Goal: Transaction & Acquisition: Purchase product/service

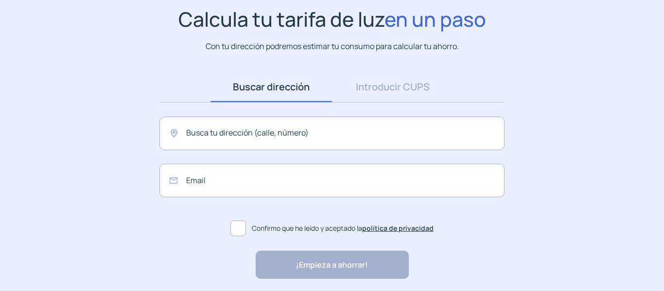
scroll to position [97, 0]
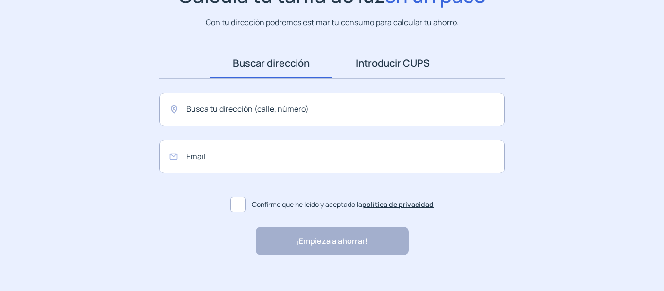
click at [390, 61] on link "Introducir CUPS" at bounding box center [393, 63] width 122 height 30
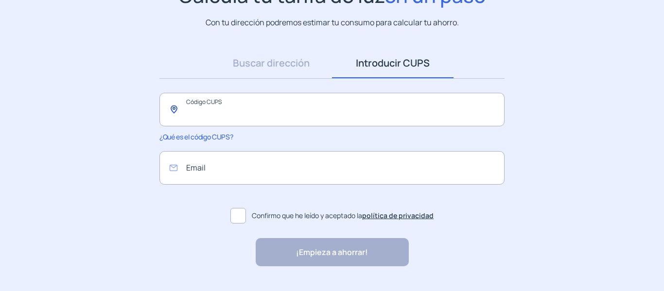
click at [249, 111] on input "text" at bounding box center [331, 110] width 345 height 34
paste input "**********"
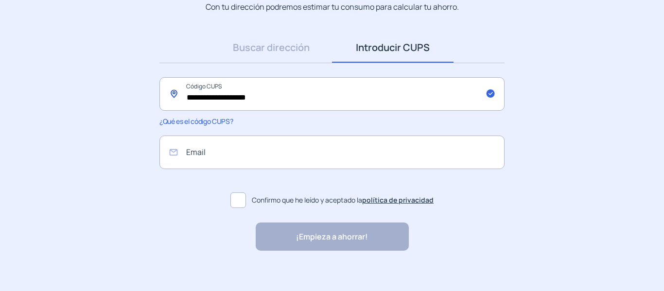
scroll to position [121, 0]
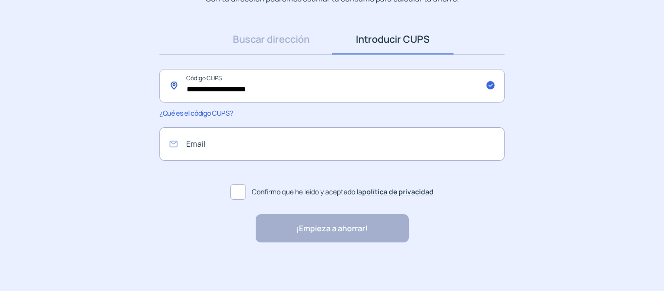
type input "**********"
click at [345, 227] on div "¡Empieza a ahorrar! "Excelente servicio y atención al cliente" "Respeto por el …" at bounding box center [332, 228] width 153 height 28
click at [236, 191] on span at bounding box center [238, 192] width 16 height 16
click at [335, 230] on div "¡Empieza a ahorrar! "Excelente servicio y atención al cliente" "Respeto por el …" at bounding box center [332, 228] width 153 height 28
drag, startPoint x: 201, startPoint y: 144, endPoint x: 223, endPoint y: 145, distance: 21.9
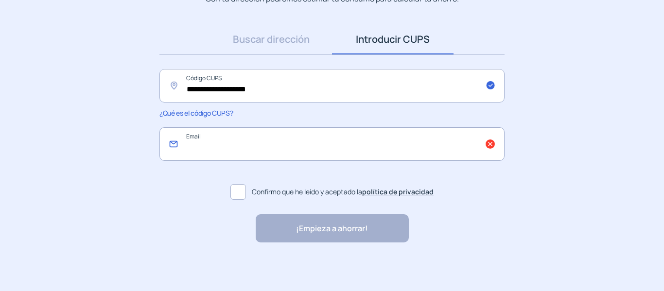
click at [201, 144] on input "email" at bounding box center [331, 144] width 345 height 34
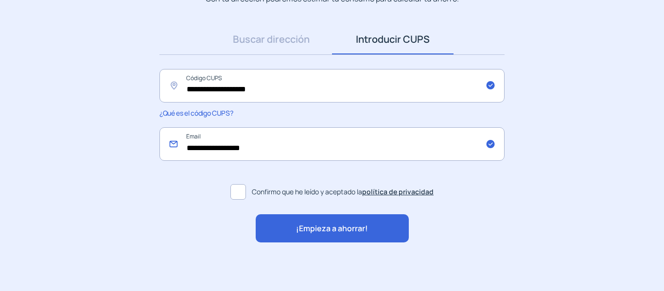
type input "**********"
click at [355, 226] on span "¡Empieza a ahorrar!" at bounding box center [332, 229] width 72 height 13
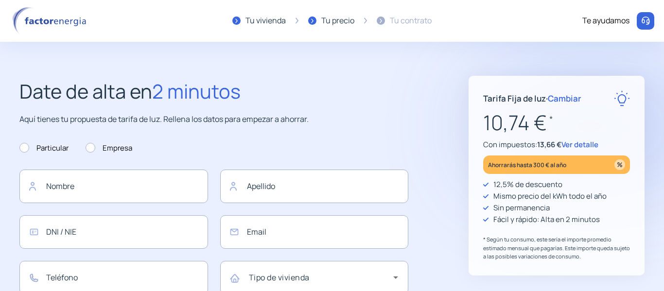
type input "**********"
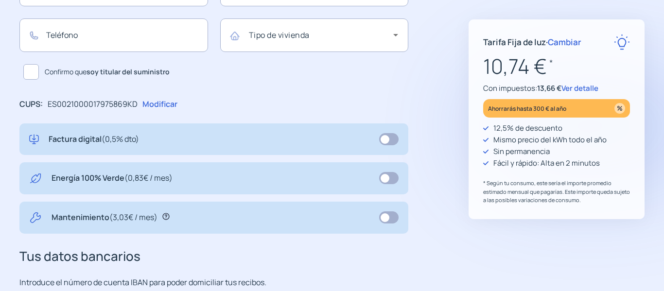
scroll to position [243, 0]
click at [390, 179] on span at bounding box center [388, 178] width 19 height 12
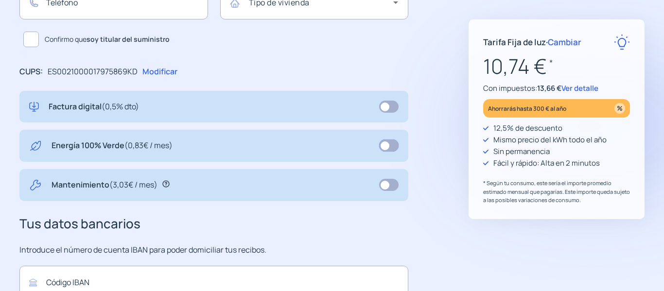
scroll to position [292, 0]
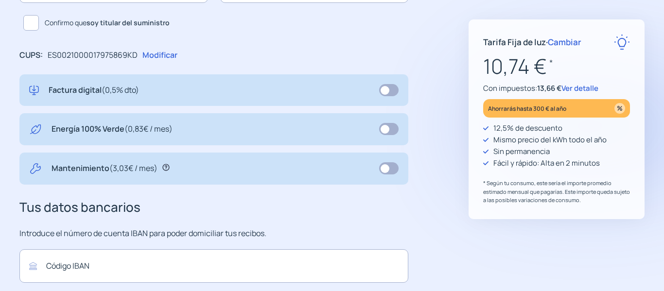
click at [392, 169] on span at bounding box center [388, 168] width 19 height 12
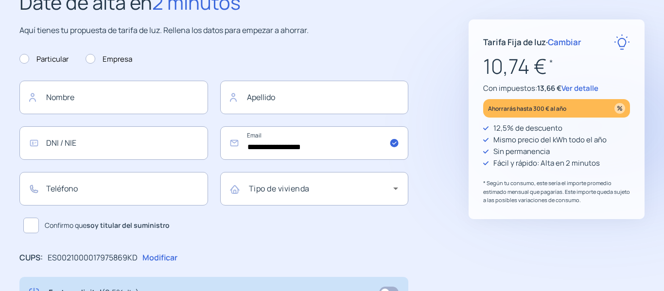
scroll to position [87, 0]
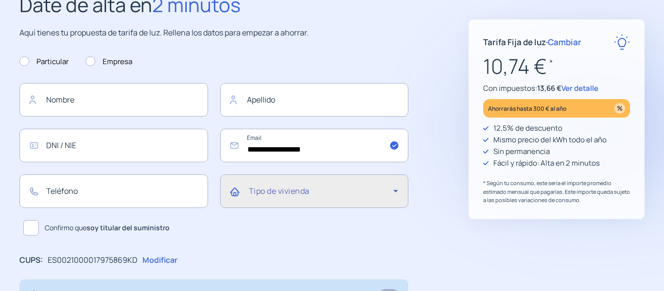
click at [395, 192] on icon at bounding box center [395, 191] width 5 height 2
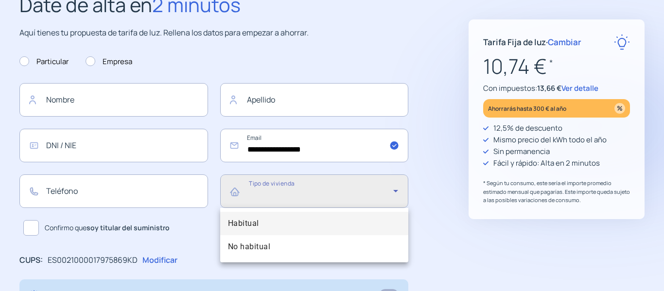
click at [395, 192] on div at bounding box center [332, 145] width 664 height 291
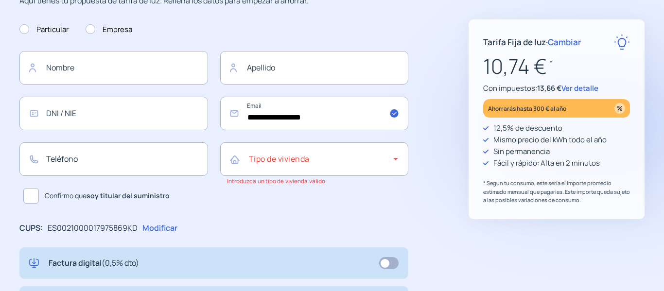
scroll to position [135, 0]
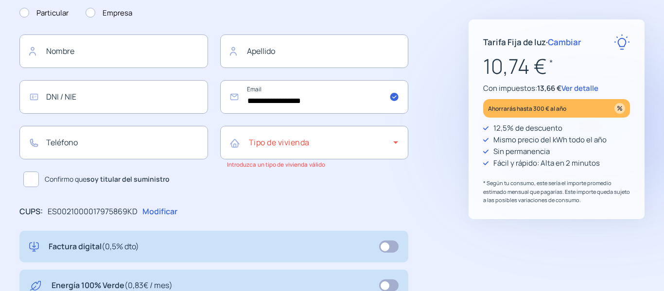
click at [444, 168] on div "**********" at bounding box center [332, 245] width 664 height 608
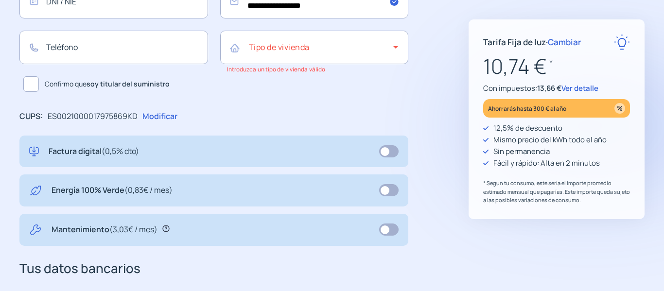
scroll to position [232, 0]
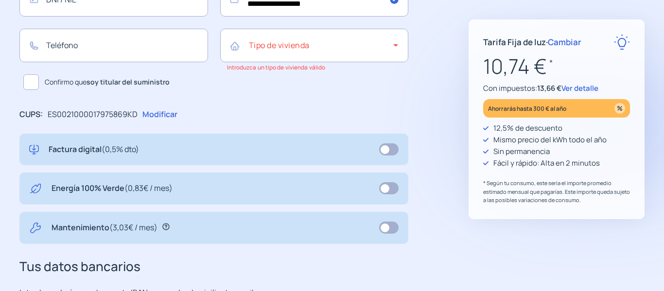
click at [390, 152] on span at bounding box center [388, 149] width 19 height 12
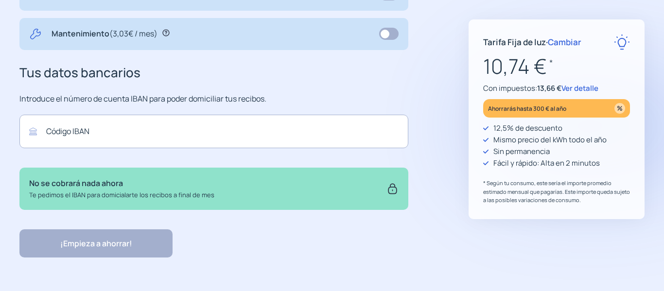
scroll to position [427, 0]
click at [580, 87] on span "Ver detalle" at bounding box center [579, 88] width 37 height 10
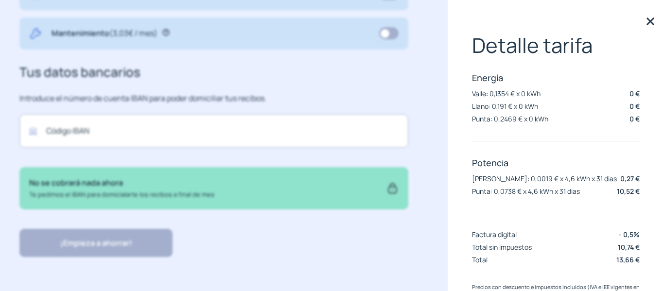
scroll to position [0, 0]
click at [643, 22] on img at bounding box center [650, 22] width 15 height 15
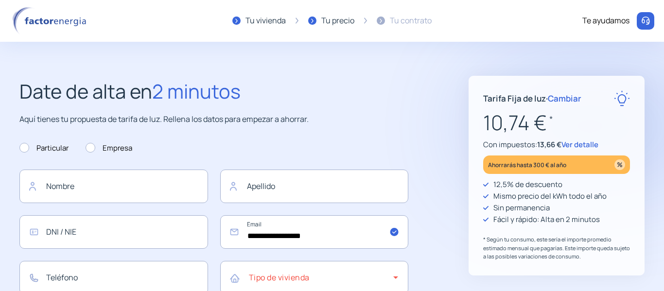
click at [586, 145] on span "Ver detalle" at bounding box center [579, 145] width 37 height 10
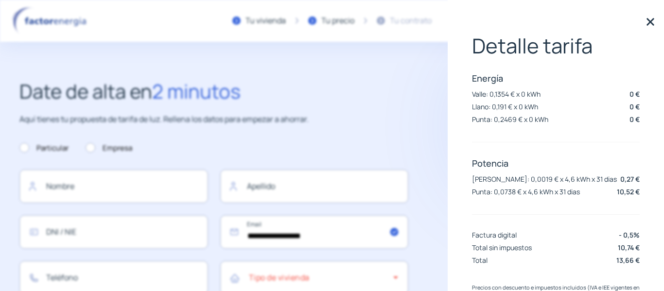
scroll to position [34, 0]
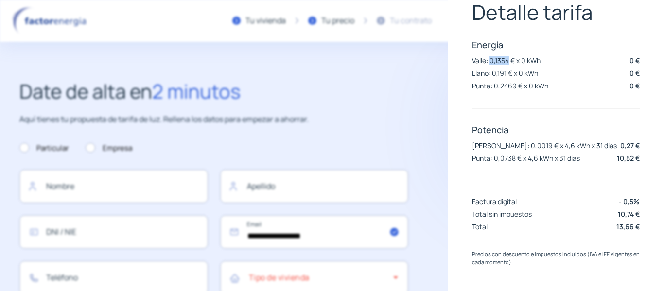
drag, startPoint x: 491, startPoint y: 60, endPoint x: 509, endPoint y: 61, distance: 19.0
click at [509, 61] on p "Valle: 0,1354 € x 0 kWh" at bounding box center [506, 60] width 69 height 9
copy p "0,1354"
drag, startPoint x: 493, startPoint y: 73, endPoint x: 506, endPoint y: 74, distance: 12.7
click at [506, 74] on p "Llano: 0,191 € x 0 kWh" at bounding box center [505, 73] width 66 height 9
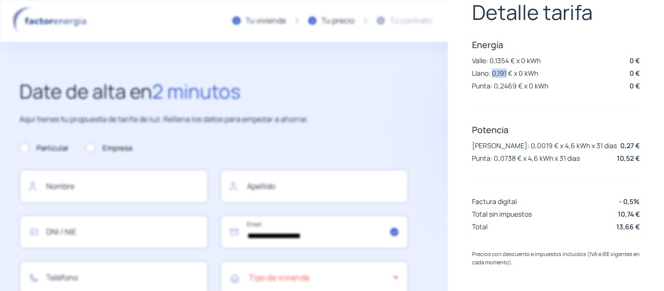
copy p "0,191"
drag, startPoint x: 495, startPoint y: 86, endPoint x: 517, endPoint y: 86, distance: 21.9
click at [517, 86] on p "Punta: 0,2469 € x 0 kWh" at bounding box center [510, 85] width 76 height 9
copy p "0,2469"
drag, startPoint x: 511, startPoint y: 146, endPoint x: 491, endPoint y: 148, distance: 20.5
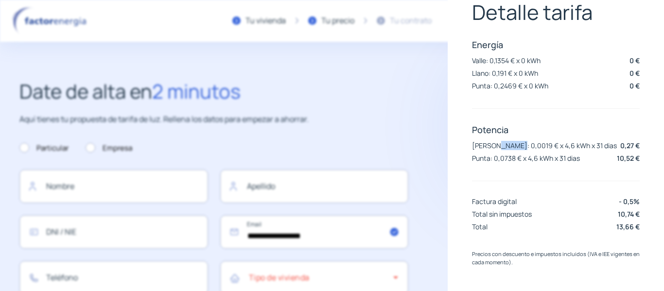
click at [491, 148] on p "Valle: 0,0019 € x 4,6 kWh x 31 dias" at bounding box center [544, 145] width 145 height 9
copy p "0,0019"
drag, startPoint x: 515, startPoint y: 158, endPoint x: 496, endPoint y: 157, distance: 19.0
click at [496, 157] on p "Punta: 0,0738 € x 4,6 kWh x 31 dias" at bounding box center [526, 158] width 108 height 9
copy p "0,0738"
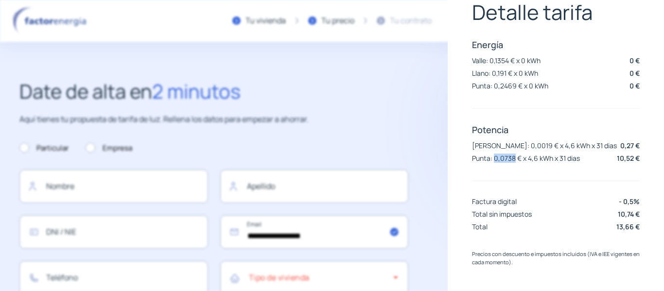
scroll to position [0, 0]
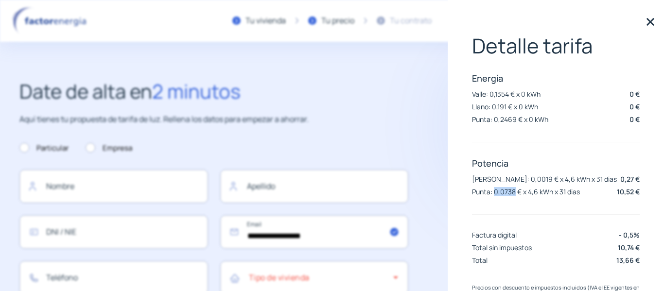
click at [644, 26] on img at bounding box center [650, 22] width 15 height 15
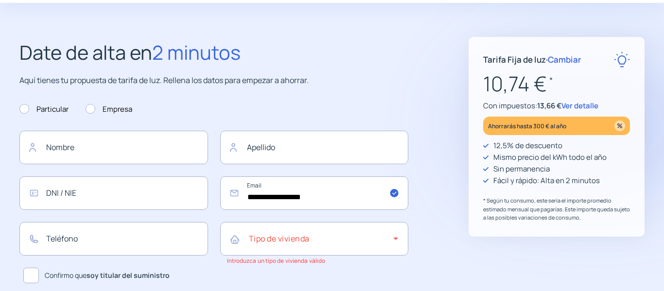
scroll to position [38, 0]
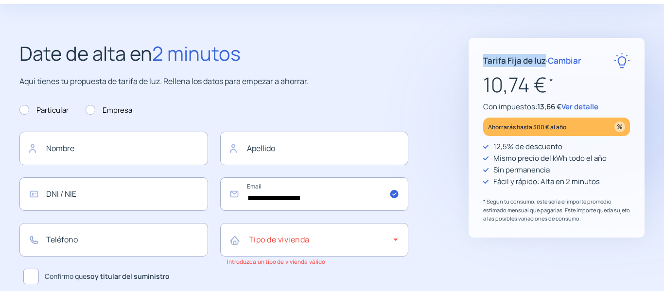
drag, startPoint x: 485, startPoint y: 61, endPoint x: 545, endPoint y: 59, distance: 60.3
click at [545, 59] on p "Tarifa Fija de luz · Cambiar" at bounding box center [532, 60] width 98 height 13
click at [521, 60] on p "Tarifa Fija de luz · Cambiar" at bounding box center [532, 60] width 98 height 13
click at [567, 62] on span "Cambiar" at bounding box center [565, 60] width 34 height 11
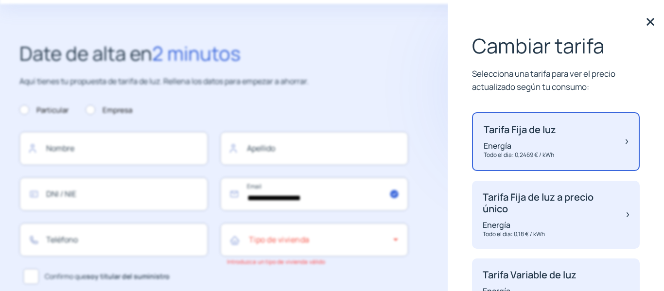
click at [645, 80] on div "Cambiar tarifa Selecciona una tarifa para ver el precio actualizado según tu co…" at bounding box center [556, 145] width 216 height 291
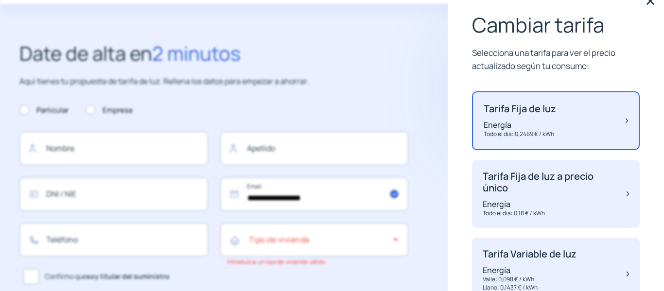
scroll to position [0, 0]
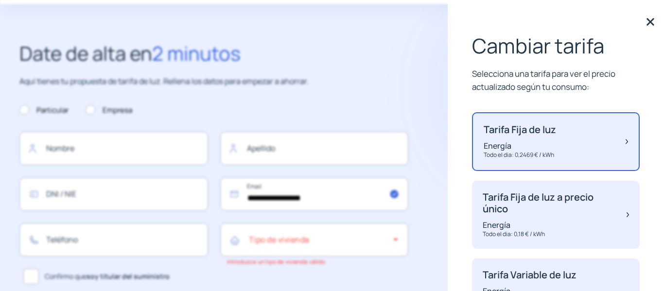
click at [647, 18] on img at bounding box center [650, 22] width 15 height 15
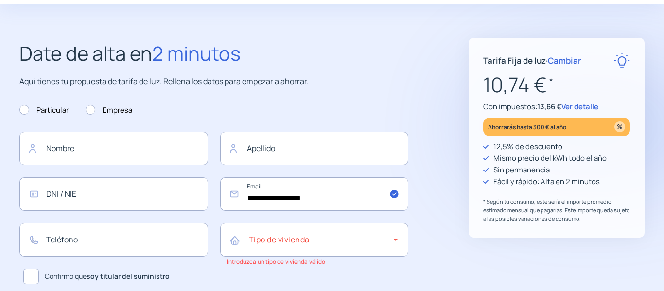
click at [560, 60] on span "Cambiar" at bounding box center [565, 60] width 34 height 11
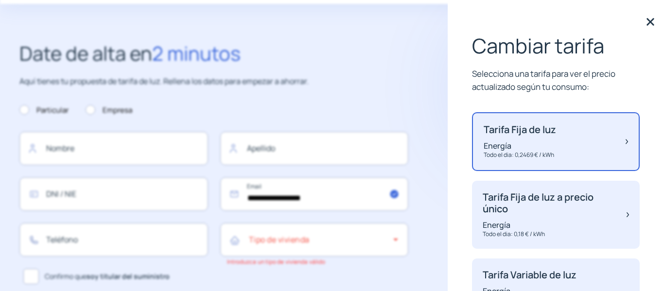
click at [456, 82] on div "Cambiar tarifa Selecciona una tarifa para ver el precio actualizado según tu co…" at bounding box center [556, 145] width 216 height 291
click at [621, 140] on div "Tarifa Fija de luz Energía Todo el dia: 0,2469 € / kWh" at bounding box center [556, 141] width 168 height 59
click at [626, 140] on img at bounding box center [627, 141] width 2 height 35
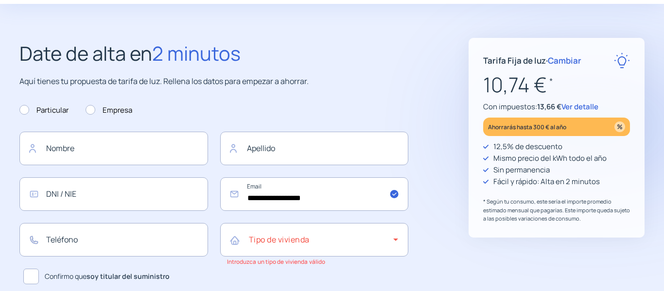
scroll to position [96, 0]
click at [575, 105] on span "Ver detalle" at bounding box center [579, 107] width 37 height 10
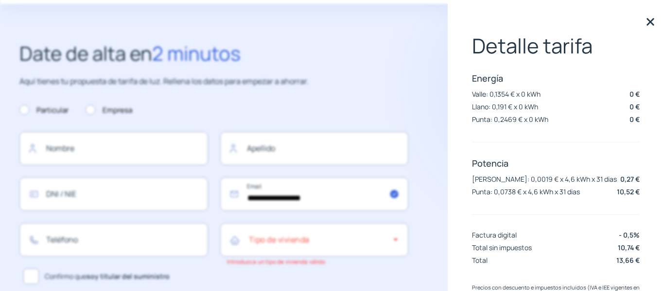
click at [645, 22] on img at bounding box center [650, 22] width 15 height 15
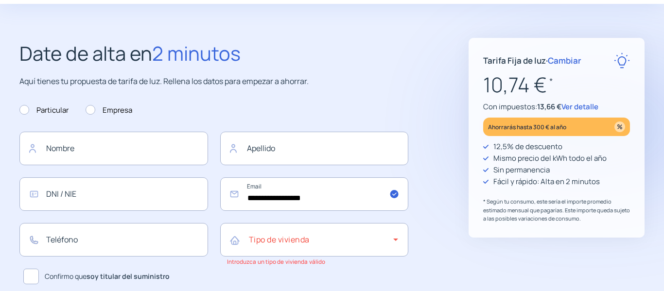
click at [575, 59] on span "Cambiar" at bounding box center [565, 60] width 34 height 11
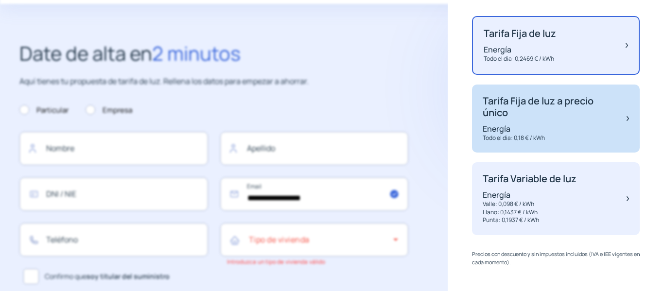
click at [545, 123] on div "Tarifa Fija de luz a precio único Energía Todo el dia: 0,18 € / kWh" at bounding box center [550, 118] width 134 height 47
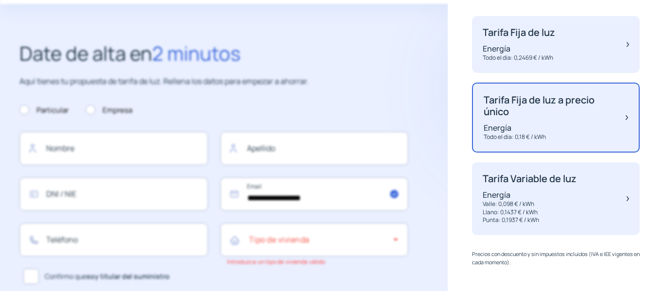
scroll to position [94, 0]
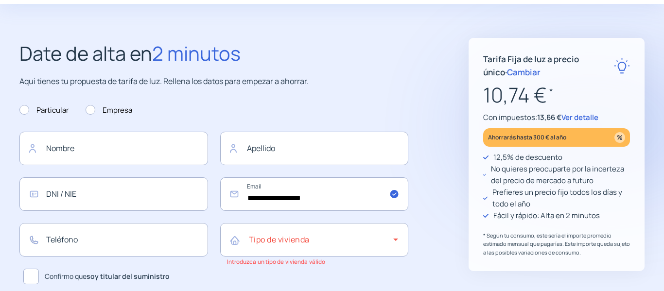
click at [564, 137] on p "Ahorrarás hasta 300 € al año" at bounding box center [527, 137] width 78 height 11
click at [586, 118] on span "Ver detalle" at bounding box center [579, 117] width 37 height 10
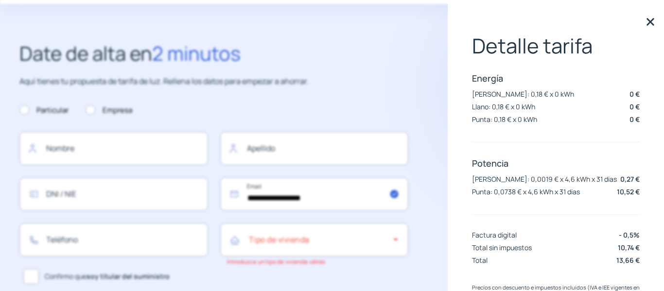
click at [643, 22] on img at bounding box center [650, 22] width 15 height 15
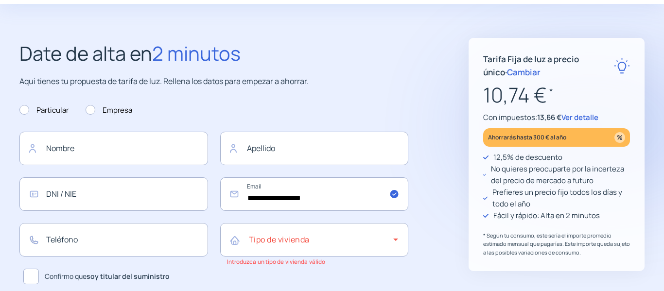
click at [507, 70] on span "Cambiar" at bounding box center [524, 72] width 34 height 11
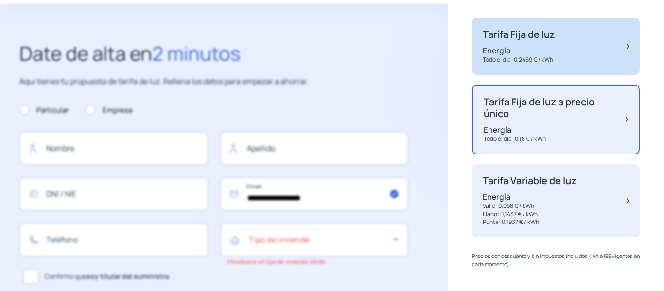
click at [533, 49] on p "Energía" at bounding box center [519, 50] width 72 height 11
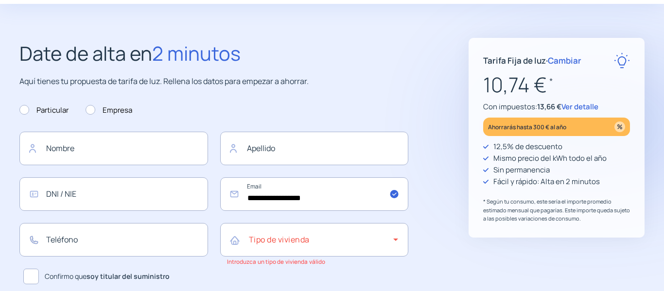
click at [568, 60] on span "Cambiar" at bounding box center [565, 60] width 34 height 11
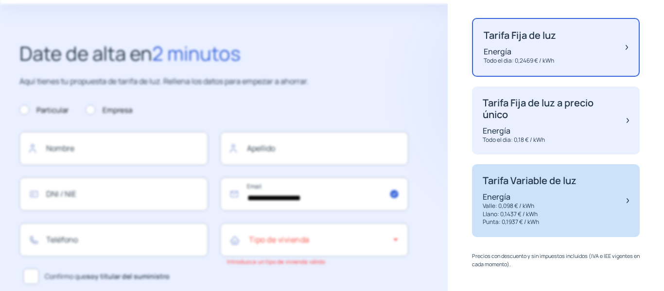
click at [564, 207] on p "Valle: 0,098 € / kWh" at bounding box center [530, 206] width 94 height 8
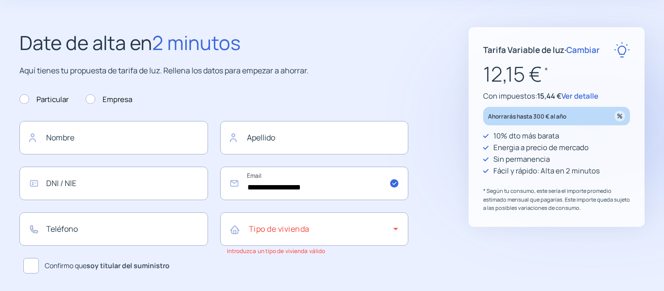
scroll to position [0, 0]
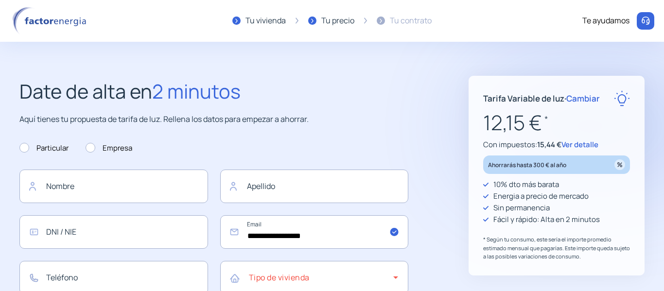
click at [590, 100] on span "Cambiar" at bounding box center [583, 98] width 34 height 11
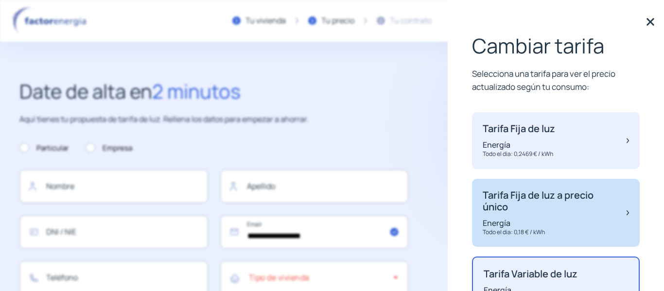
scroll to position [96, 0]
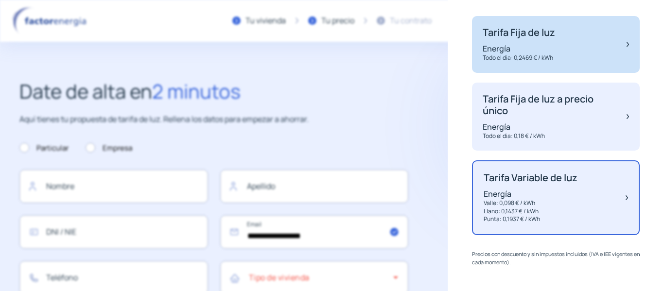
click at [627, 45] on img at bounding box center [628, 44] width 2 height 35
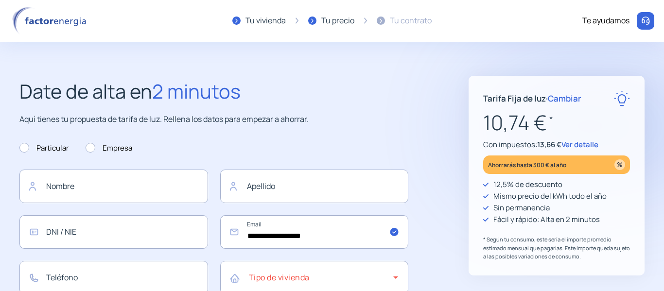
click at [567, 96] on span "Cambiar" at bounding box center [565, 98] width 34 height 11
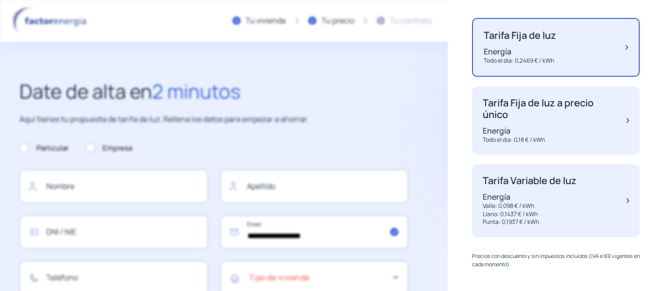
click at [456, 127] on div "Cambiar tarifa Selecciona una tarifa para ver el precio actualizado según tu co…" at bounding box center [556, 145] width 216 height 291
click at [459, 77] on div "Cambiar tarifa Selecciona una tarifa para ver el precio actualizado según tu co…" at bounding box center [556, 145] width 216 height 291
click at [648, 40] on div "Cambiar tarifa Selecciona una tarifa para ver el precio actualizado según tu co…" at bounding box center [556, 145] width 216 height 291
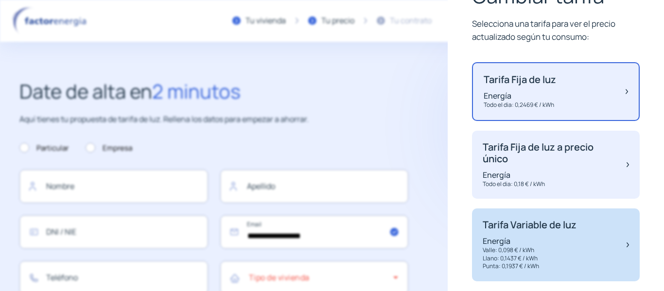
scroll to position [0, 0]
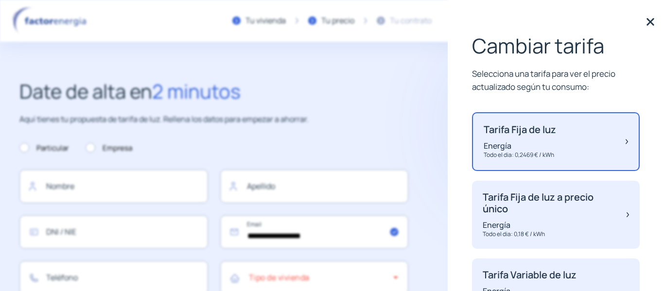
click at [643, 22] on img at bounding box center [650, 22] width 15 height 15
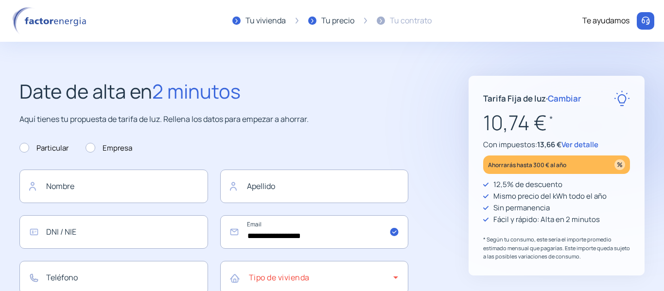
click at [565, 100] on span "Cambiar" at bounding box center [565, 98] width 34 height 11
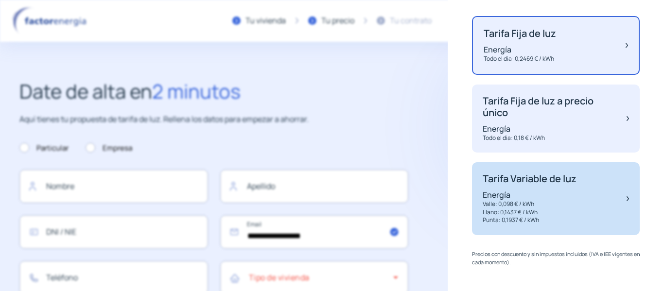
click at [553, 209] on p "Llano: 0,1437 € / kWh" at bounding box center [530, 213] width 94 height 8
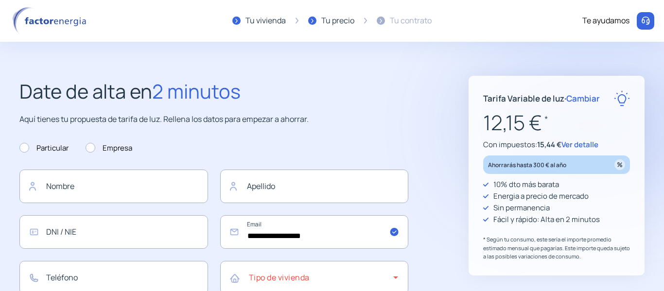
scroll to position [49, 0]
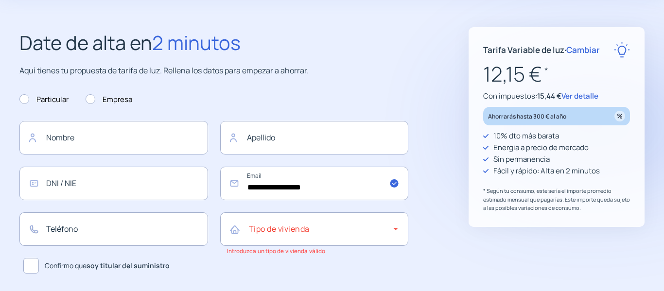
click at [574, 96] on span "Ver detalle" at bounding box center [579, 96] width 37 height 10
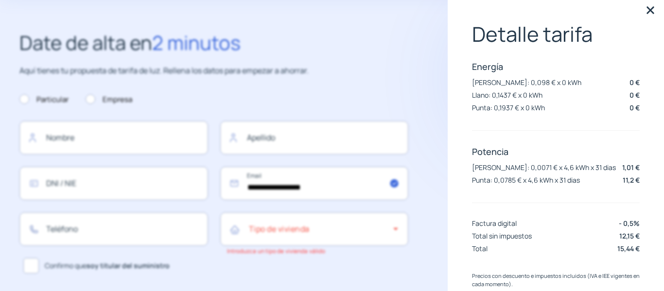
scroll to position [0, 0]
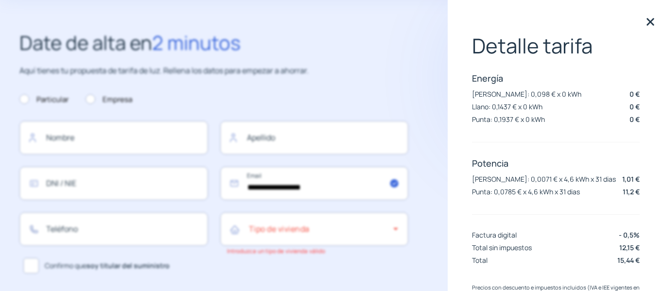
click at [644, 18] on img at bounding box center [650, 22] width 15 height 15
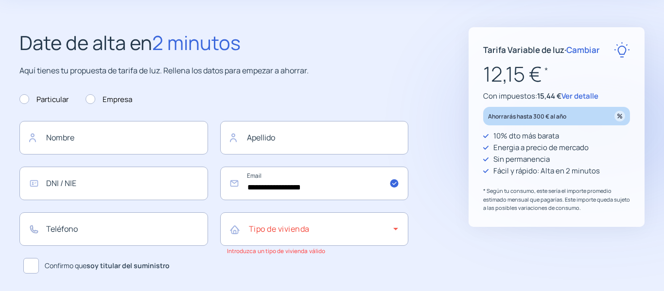
click at [585, 49] on span "Cambiar" at bounding box center [583, 49] width 34 height 11
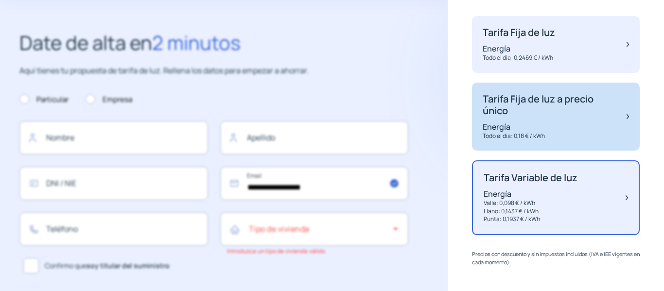
click at [549, 110] on p "Tarifa Fija de luz a precio único" at bounding box center [550, 104] width 134 height 23
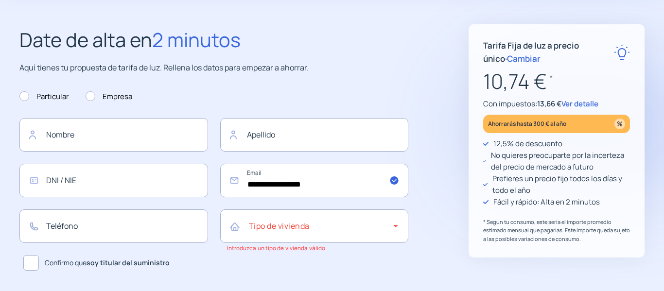
scroll to position [49, 0]
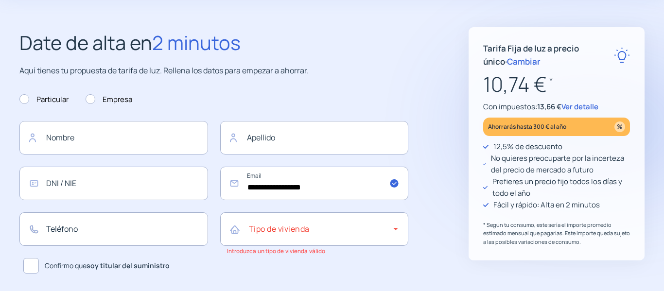
click at [581, 104] on span "Ver detalle" at bounding box center [579, 107] width 37 height 10
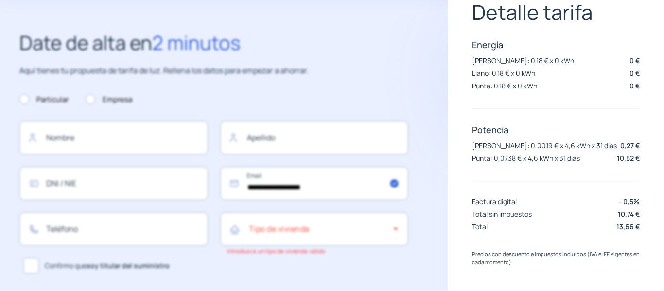
scroll to position [0, 0]
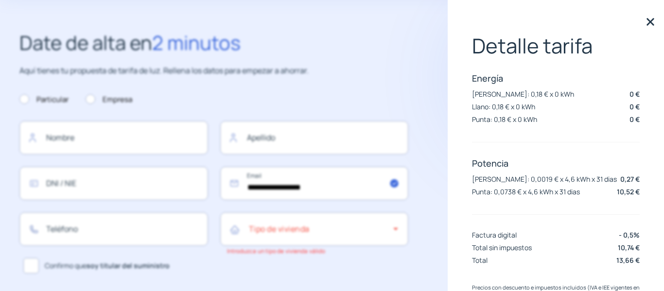
click at [645, 19] on img at bounding box center [650, 22] width 15 height 15
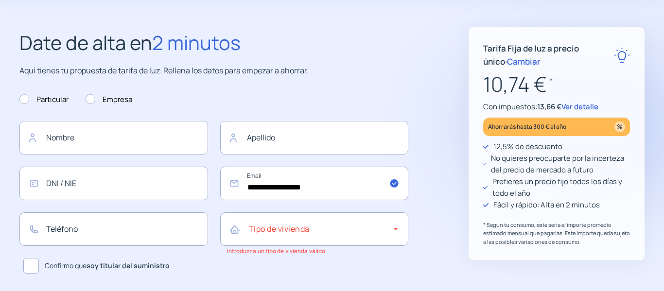
click at [581, 106] on span "Ver detalle" at bounding box center [579, 107] width 37 height 10
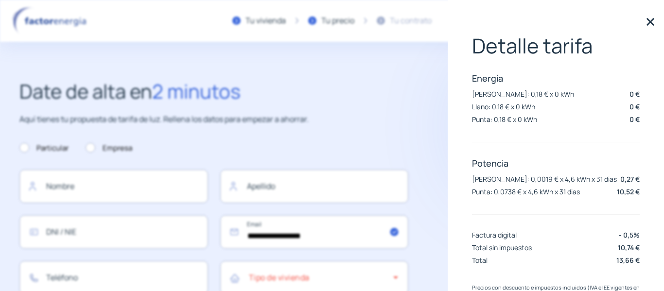
click at [643, 20] on img at bounding box center [650, 22] width 15 height 15
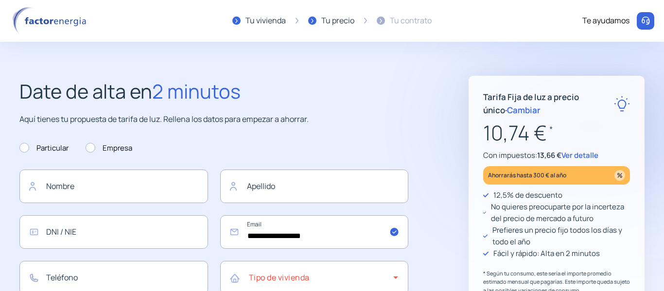
click at [507, 109] on span "Cambiar" at bounding box center [524, 110] width 34 height 11
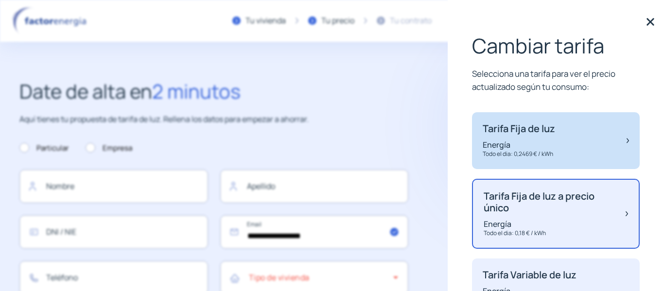
click at [552, 136] on div "Tarifa Fija de luz Energía Todo el dia: 0,2469 € / kWh" at bounding box center [519, 140] width 72 height 35
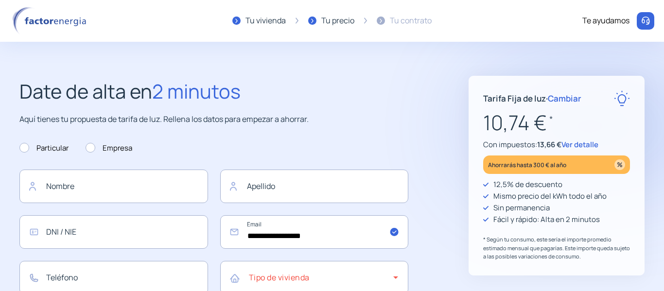
click at [580, 145] on span "Ver detalle" at bounding box center [579, 145] width 37 height 10
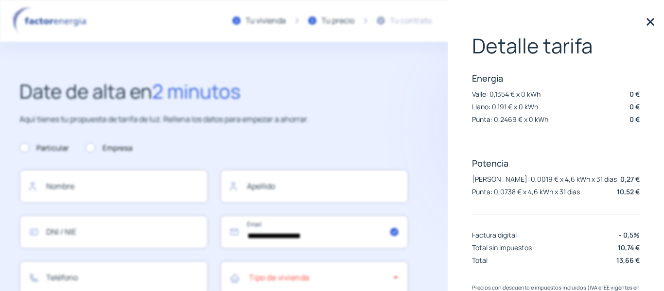
click at [643, 21] on img at bounding box center [650, 22] width 15 height 15
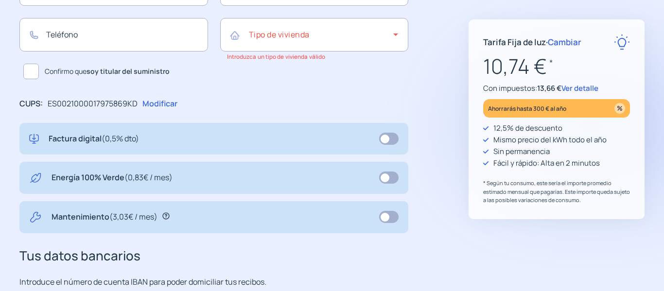
scroll to position [427, 0]
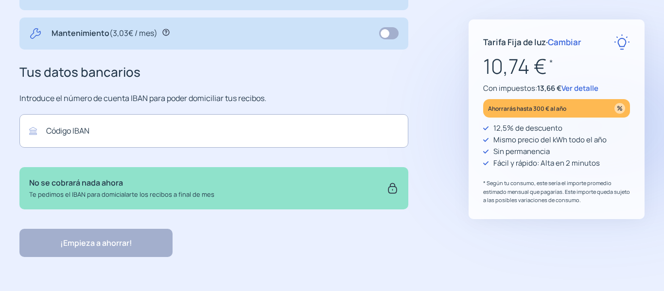
click at [374, 252] on div "¡Empieza a ahorrar! "Excelente servicio y atención al cliente" "Respeto por el …" at bounding box center [213, 243] width 389 height 28
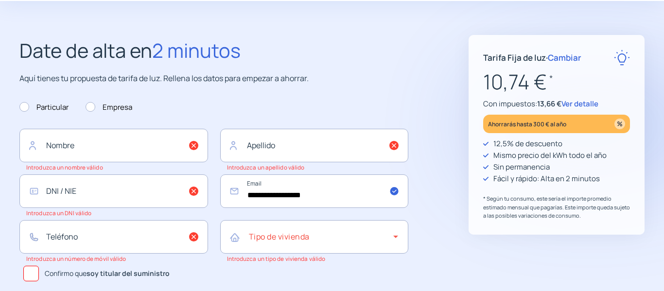
click at [541, 265] on img at bounding box center [557, 267] width 68 height 7
click at [538, 255] on p ""Rapidez y buen trato al cliente"" at bounding box center [556, 253] width 112 height 13
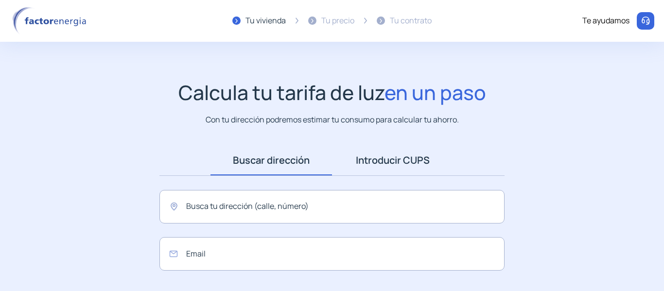
click at [376, 163] on link "Introducir CUPS" at bounding box center [393, 160] width 122 height 30
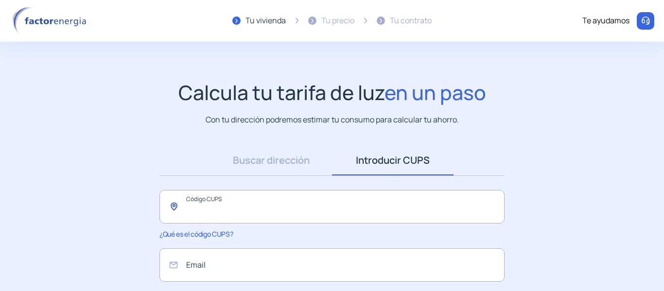
click at [383, 207] on input "text" at bounding box center [331, 207] width 345 height 34
paste input "**********"
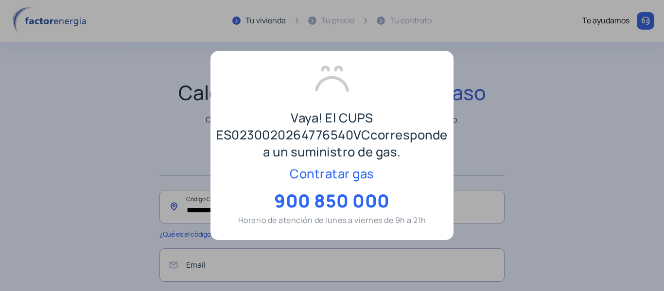
type input "**********"
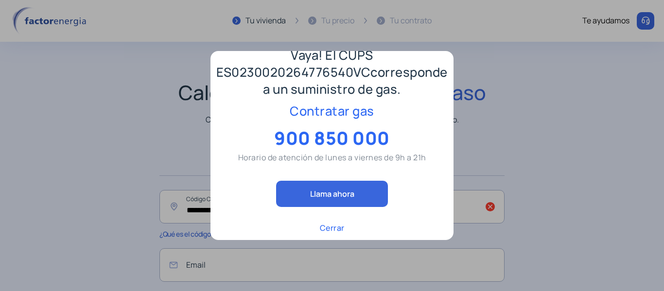
scroll to position [88, 0]
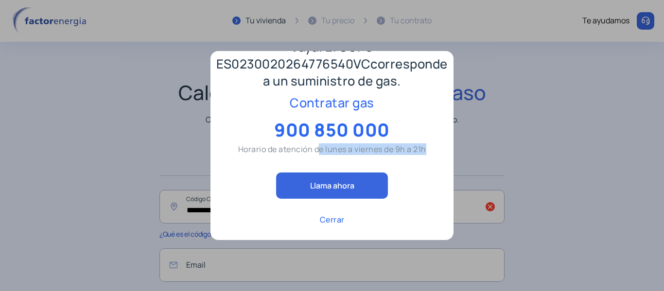
drag, startPoint x: 310, startPoint y: 150, endPoint x: 417, endPoint y: 143, distance: 107.2
click at [417, 143] on p "Horario de atención de lunes a viernes de 9h a 21h" at bounding box center [332, 149] width 188 height 12
click at [325, 221] on p "Cerrar" at bounding box center [332, 220] width 25 height 12
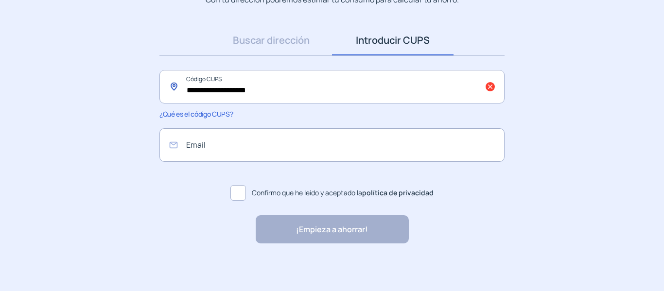
scroll to position [121, 0]
